Goal: Transaction & Acquisition: Purchase product/service

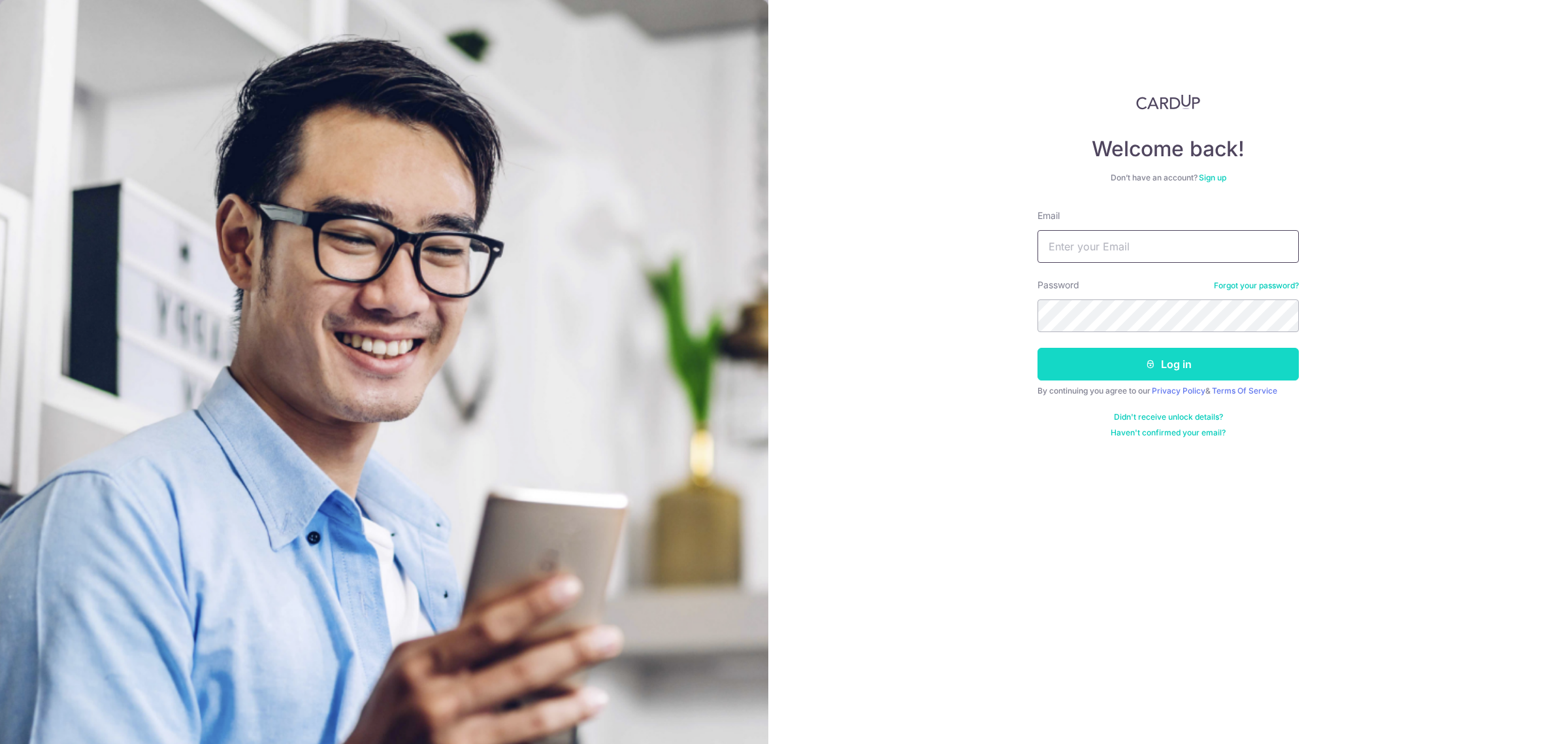
type input "[EMAIL_ADDRESS][DOMAIN_NAME]"
click at [1155, 361] on icon "submit" at bounding box center [1151, 364] width 10 height 10
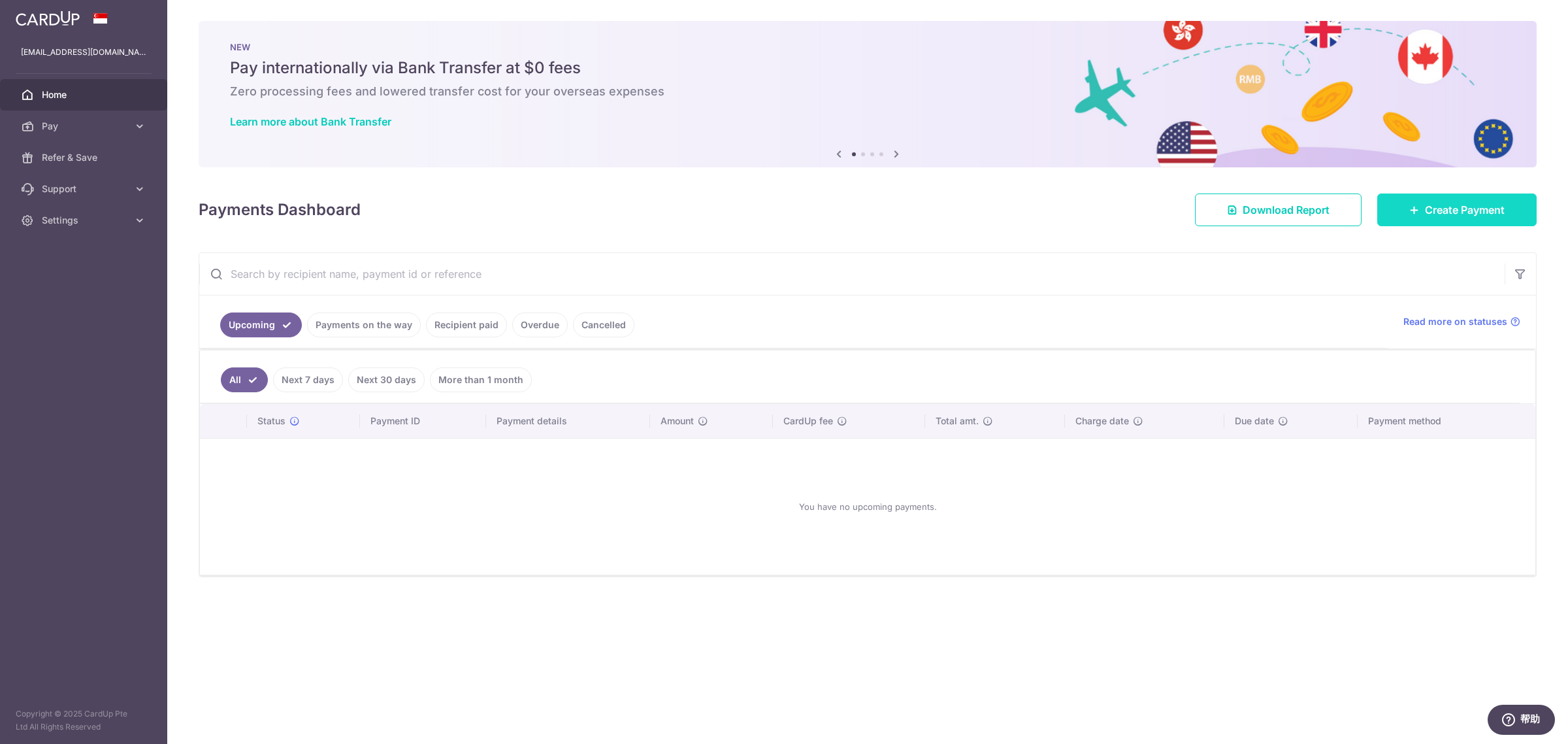
click at [1466, 213] on span "Create Payment" at bounding box center [1465, 209] width 80 height 16
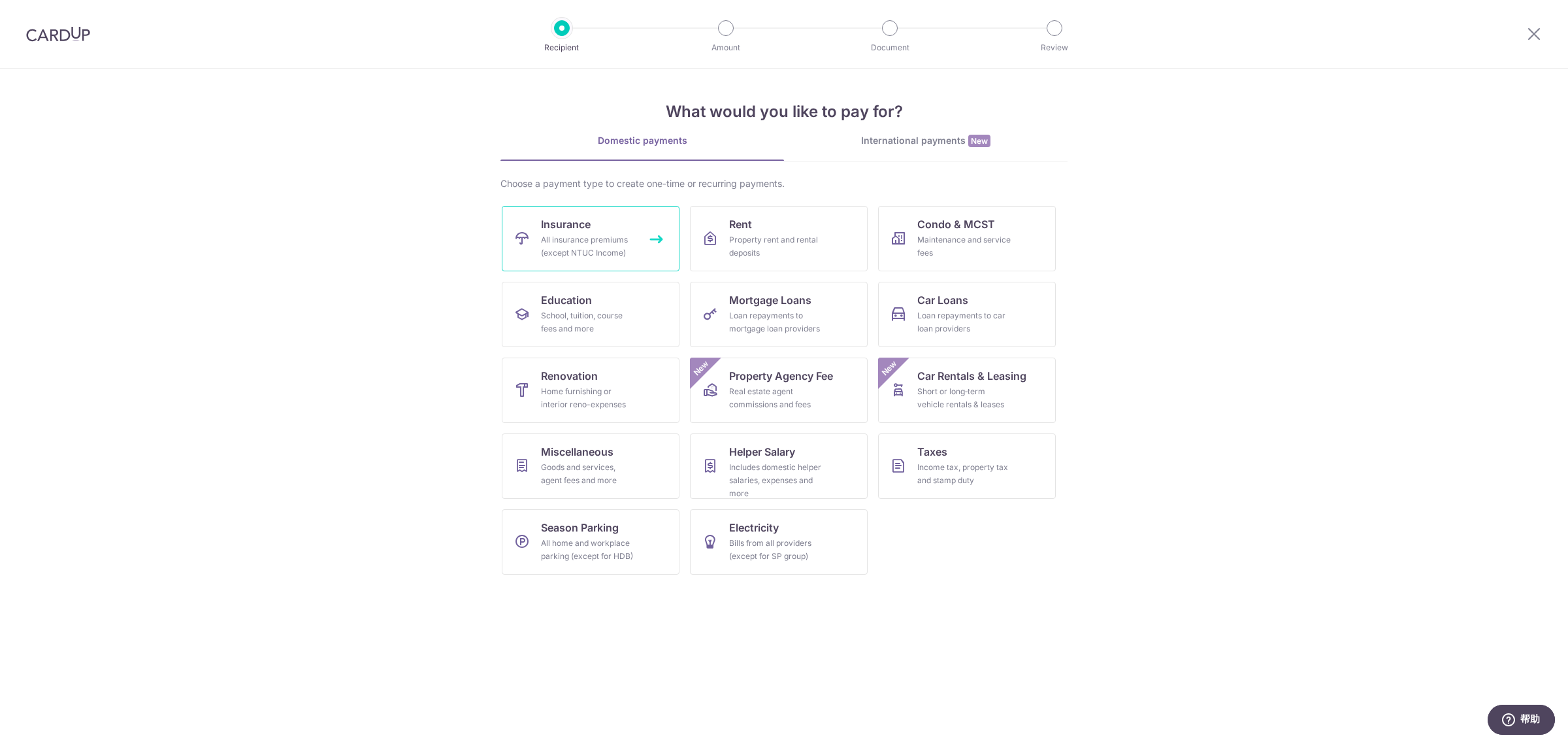
click at [608, 245] on div "All insurance premiums (except NTUC Income)" at bounding box center [588, 246] width 94 height 26
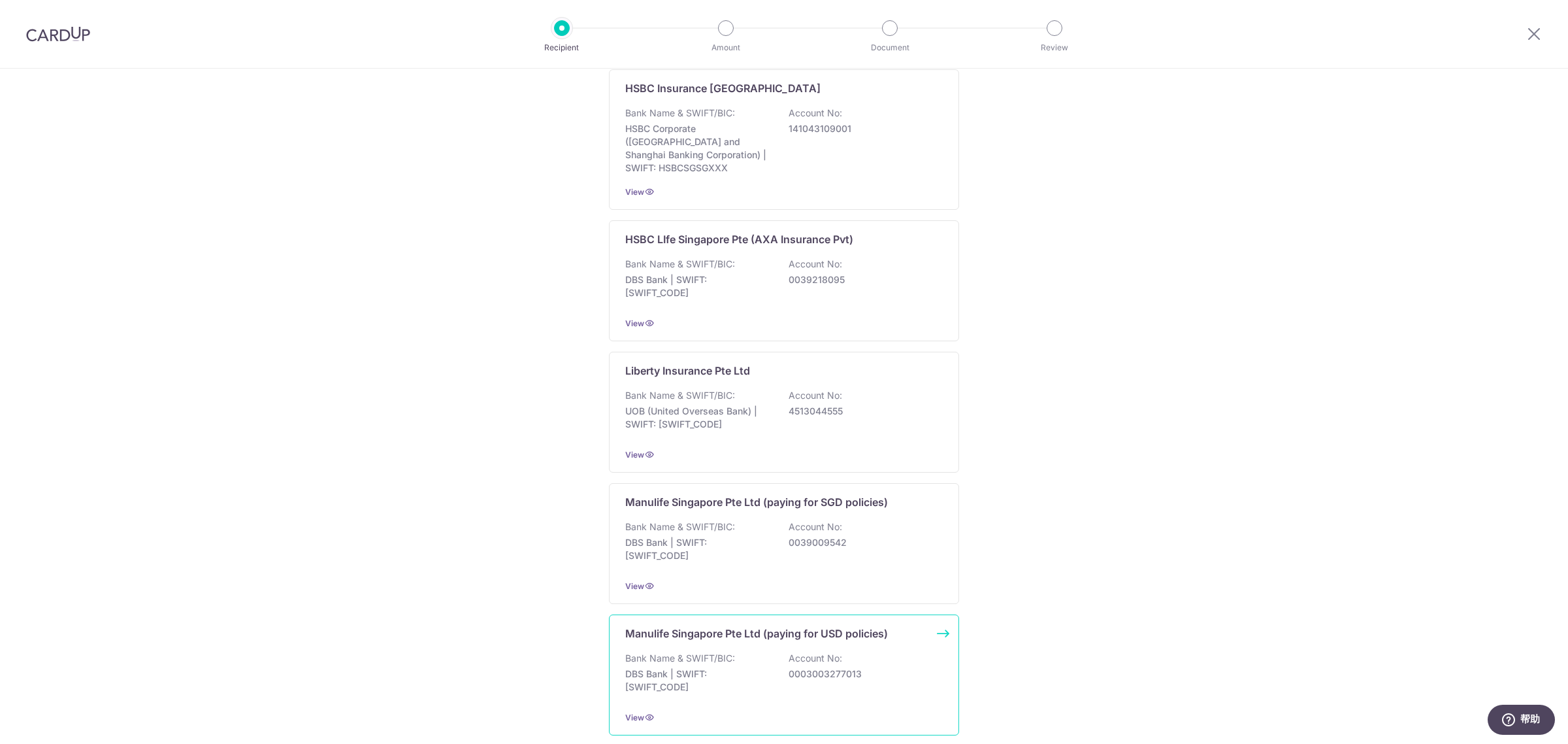
scroll to position [1046, 0]
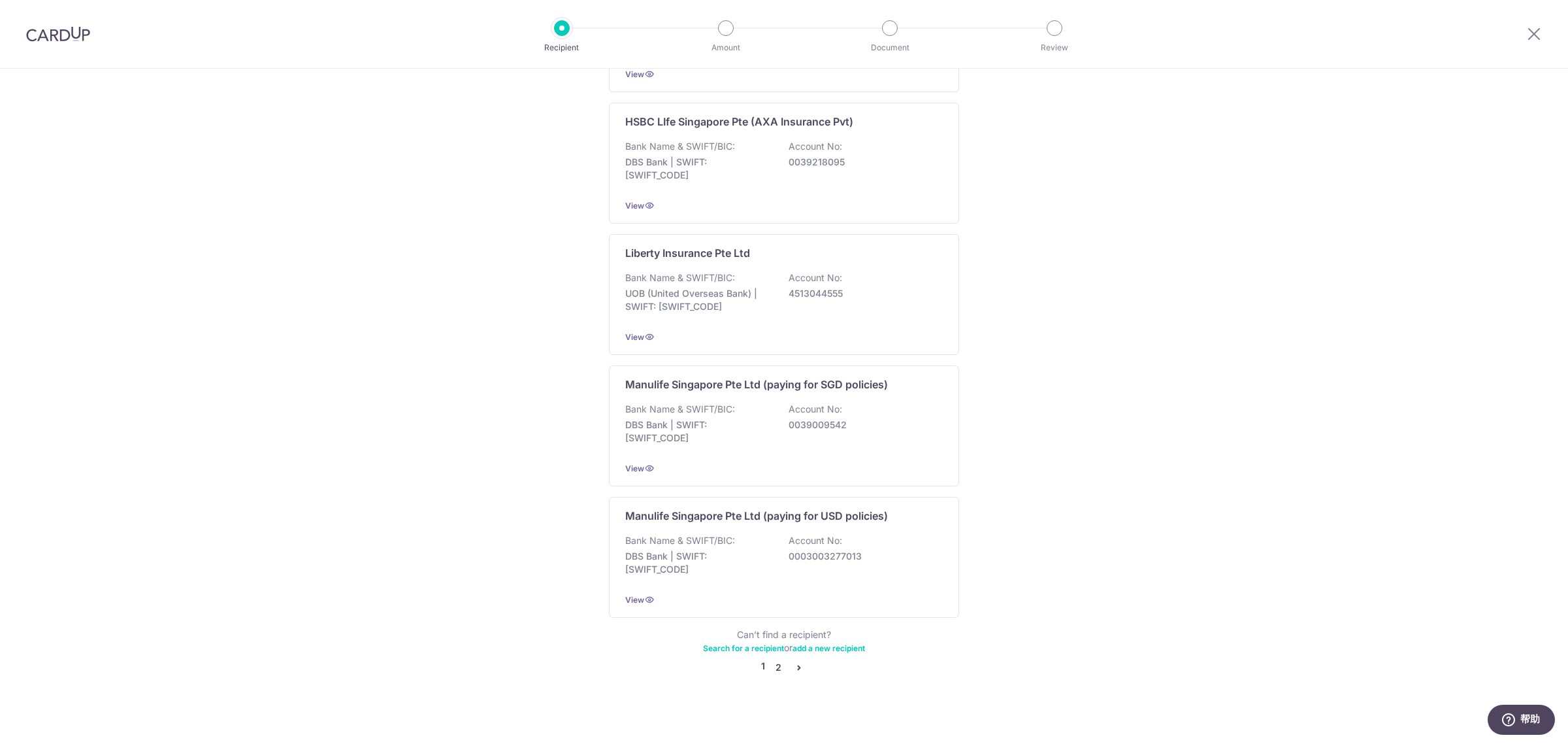
click at [775, 661] on link "2" at bounding box center [778, 667] width 16 height 16
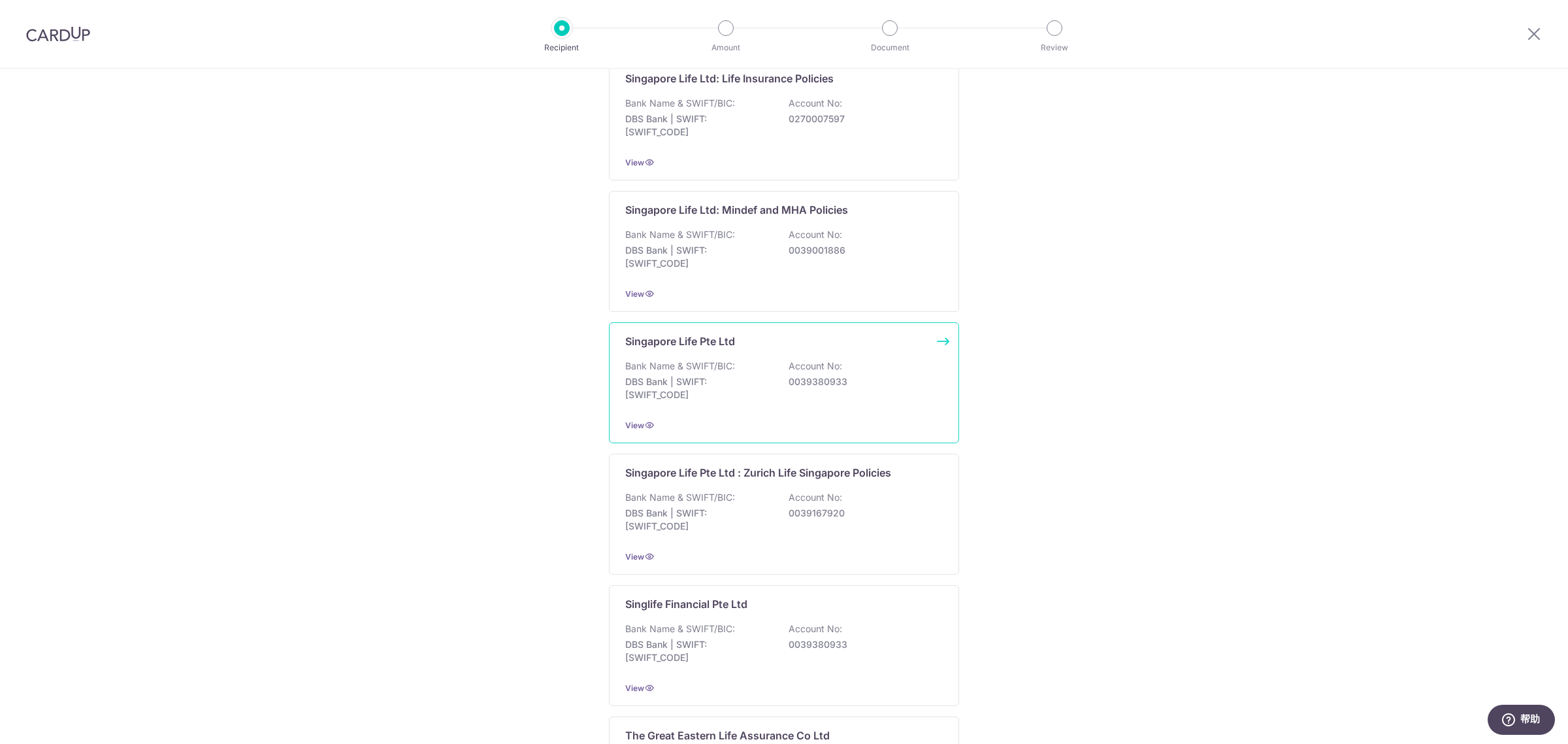
scroll to position [981, 0]
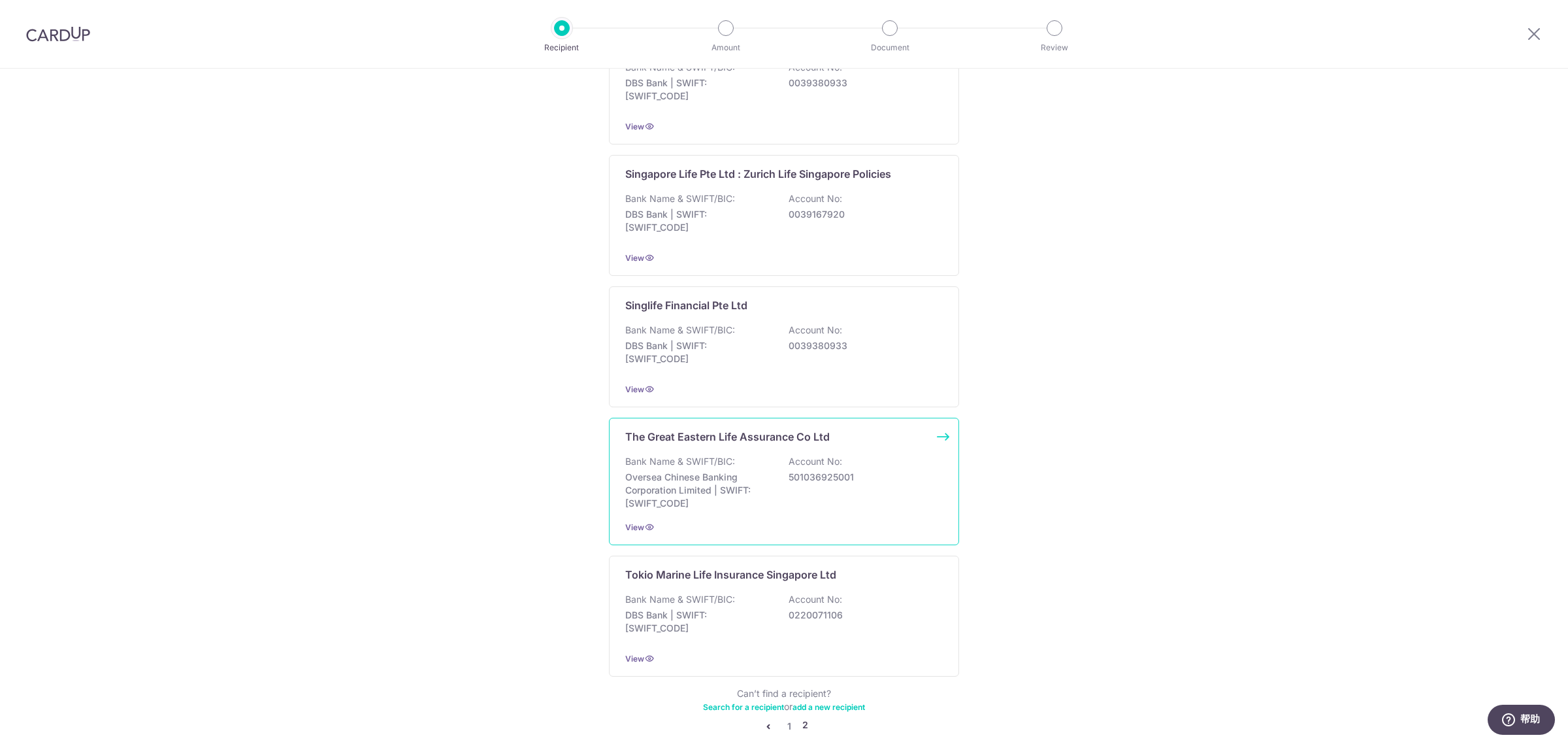
click at [723, 479] on p "Oversea Chinese Banking Corporation Limited | SWIFT: OCBCSGSGXXX" at bounding box center [699, 491] width 146 height 39
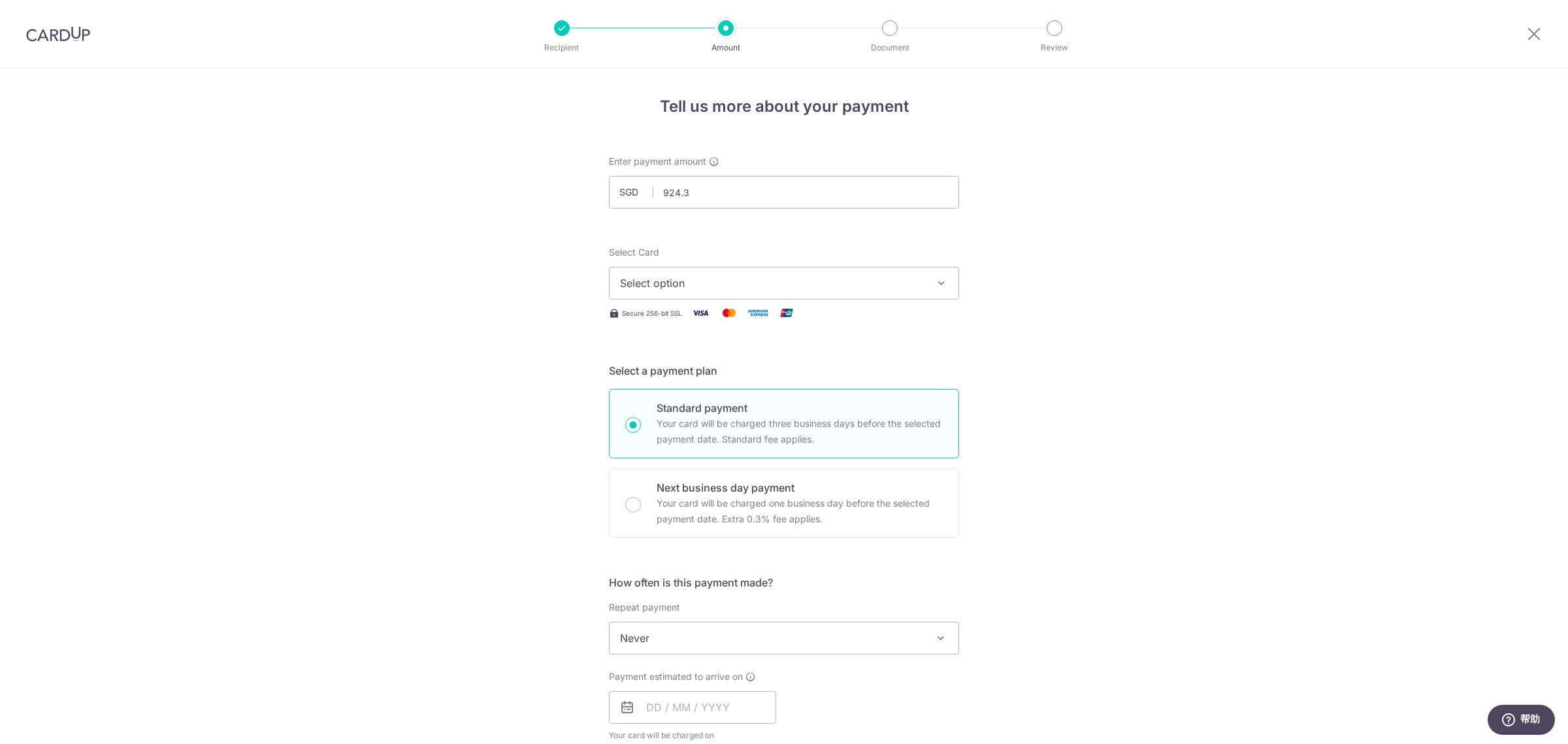
type input "924.33"
click at [686, 284] on span "Select option" at bounding box center [772, 283] width 304 height 16
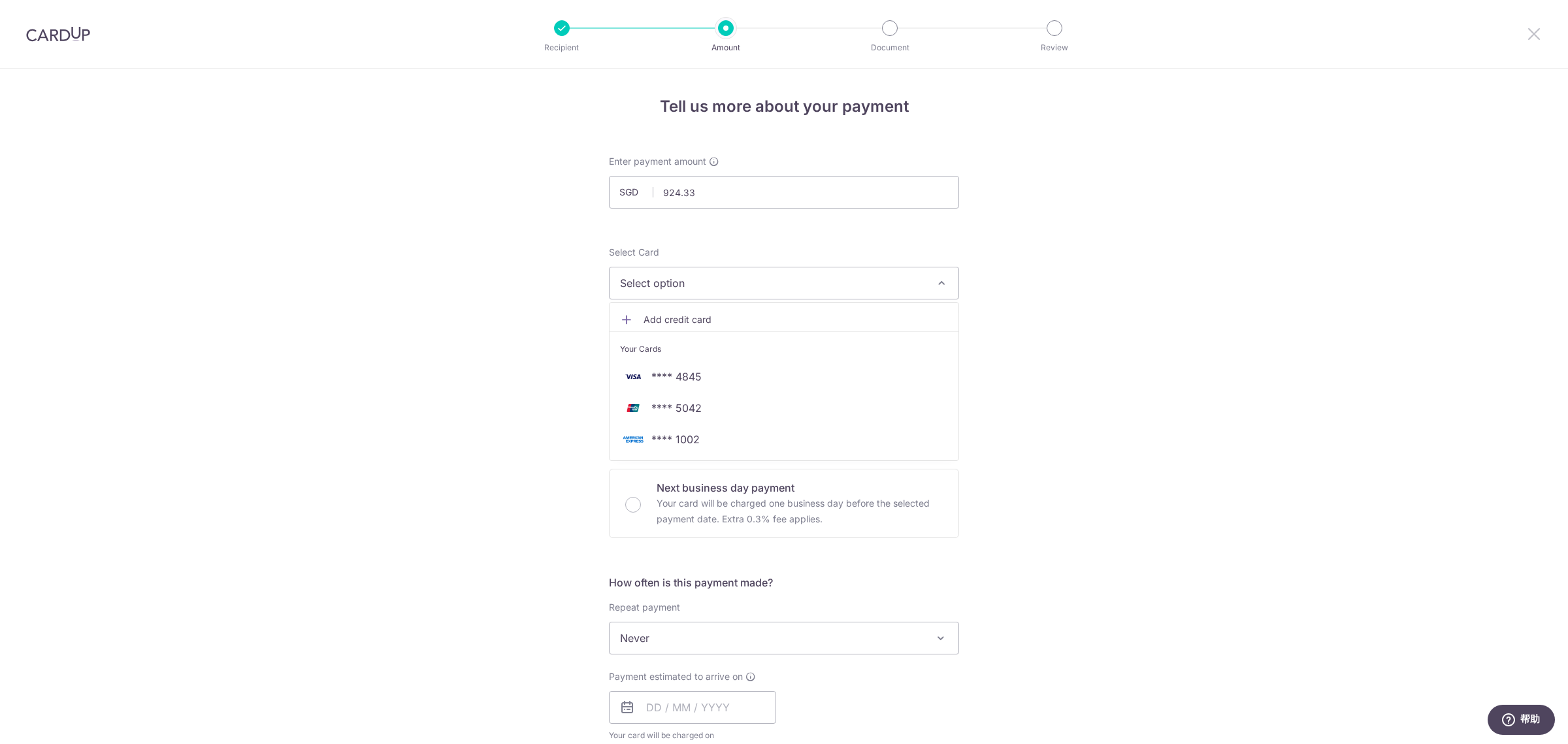
click at [1529, 31] on icon at bounding box center [1534, 34] width 16 height 16
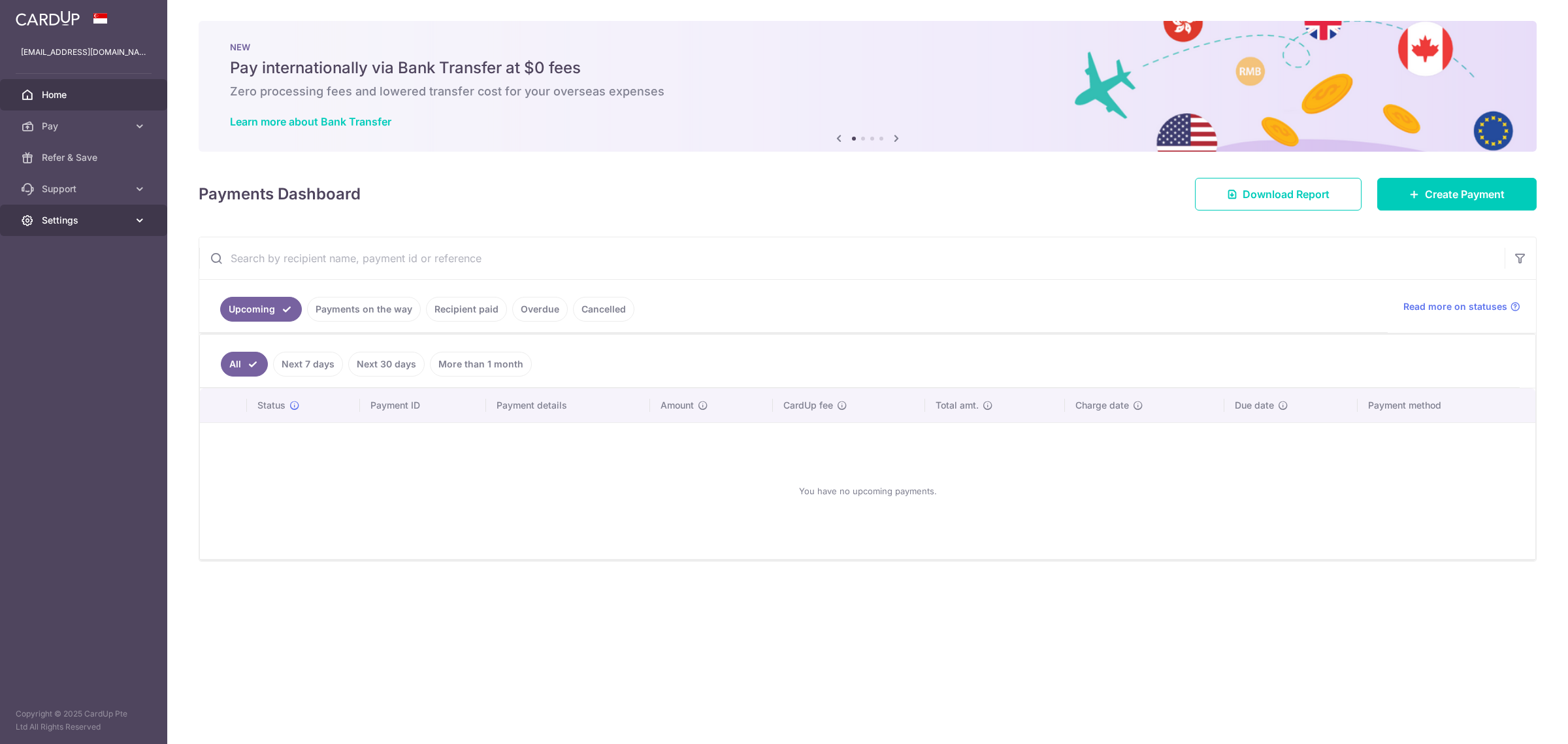
click at [93, 226] on span "Settings" at bounding box center [84, 220] width 86 height 13
click at [54, 285] on span "Logout" at bounding box center [84, 283] width 86 height 13
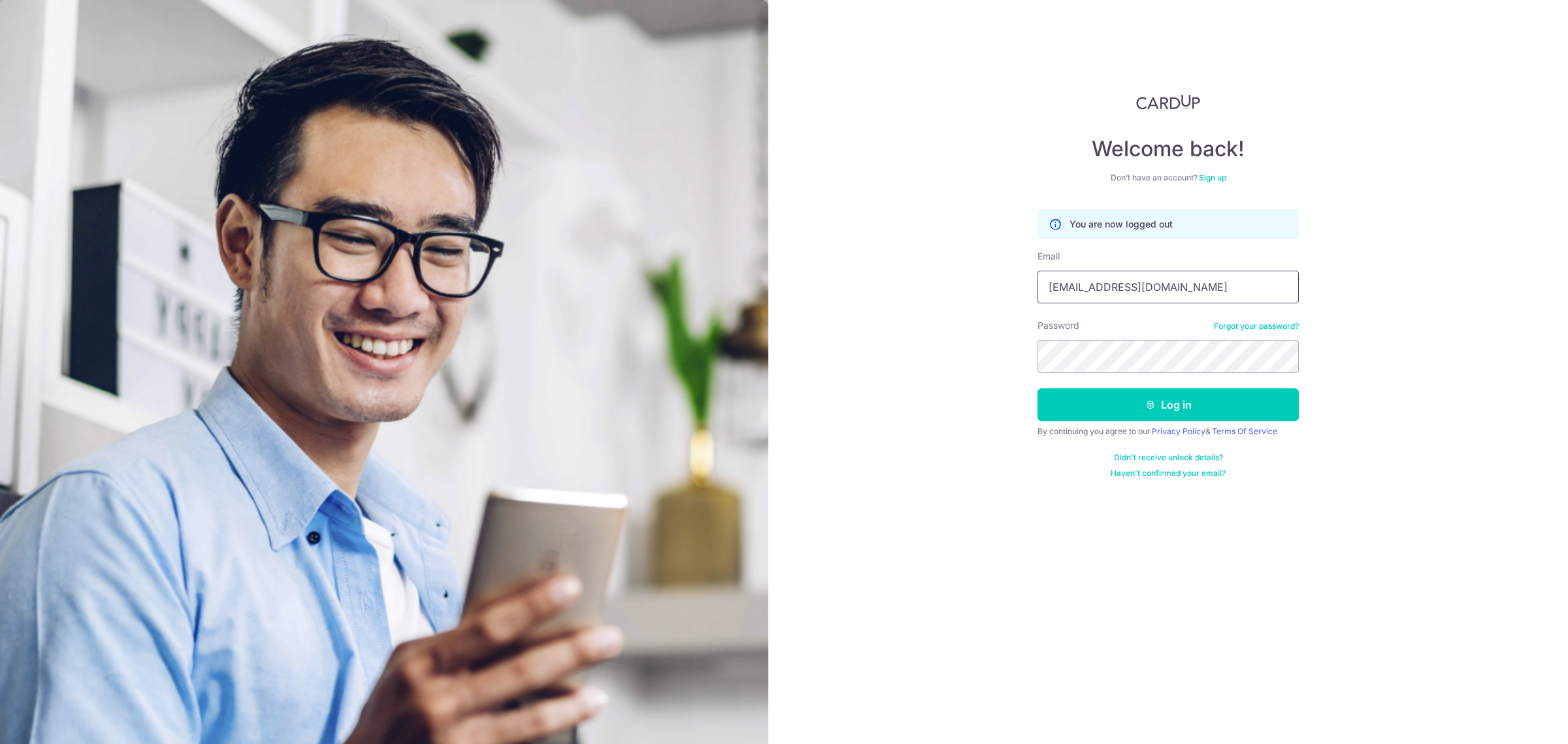
click at [1168, 286] on input "maaie1980975@gmail.com" at bounding box center [1168, 287] width 262 height 33
type input "[EMAIL_ADDRESS][DOMAIN_NAME]"
click at [1127, 413] on button "Log in" at bounding box center [1168, 405] width 262 height 33
